Goal: Check status: Check status

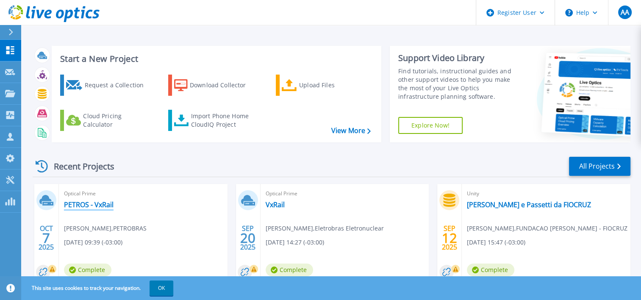
click at [106, 203] on link "PETROS - VxRail" at bounding box center [89, 205] width 50 height 8
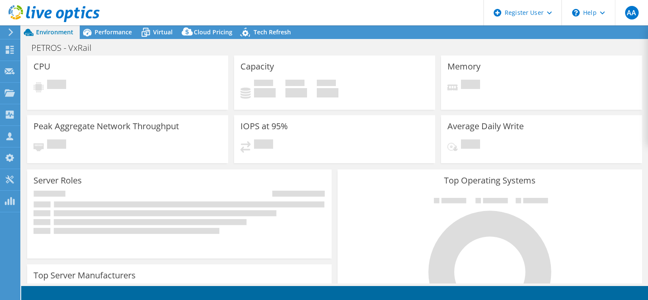
select select "USD"
select select "SouthAmerica"
select select "BRL"
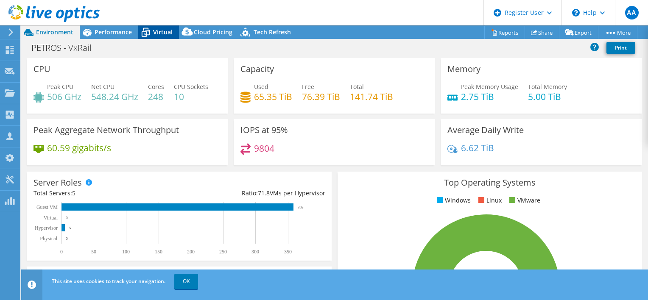
click at [164, 32] on span "Virtual" at bounding box center [162, 32] width 19 height 8
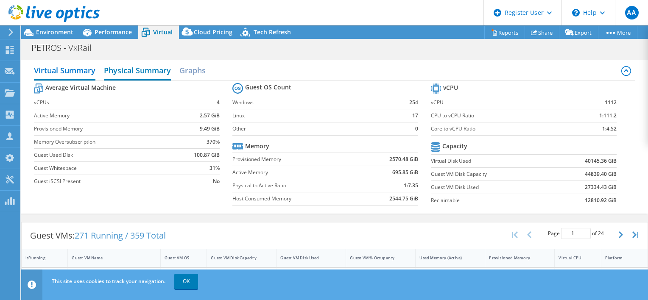
click at [144, 67] on h2 "Physical Summary" at bounding box center [137, 71] width 67 height 19
